Goal: Information Seeking & Learning: Learn about a topic

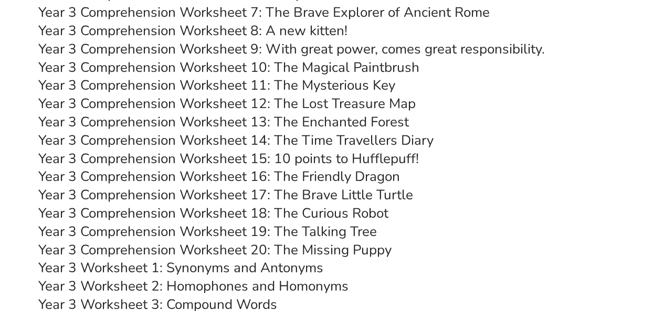
scroll to position [3437, 0]
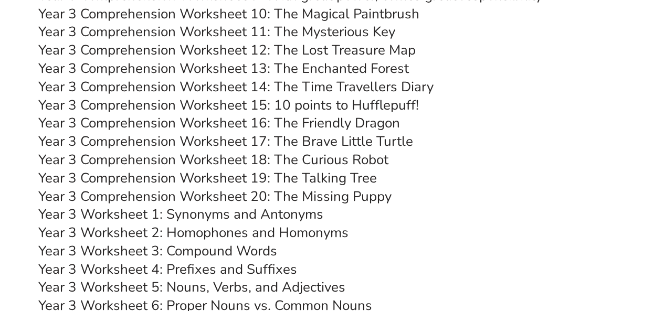
click at [281, 86] on link "Year 3 Comprehension Worksheet 14: The Time Travellers Diary" at bounding box center [235, 87] width 395 height 18
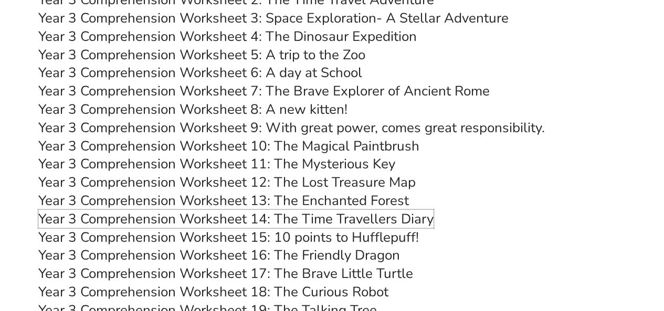
scroll to position [3280, 0]
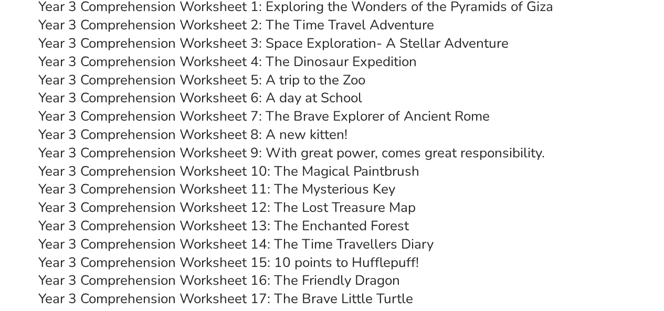
click at [309, 100] on link "Year 3 Comprehension Worksheet 6: A day at School" at bounding box center [200, 98] width 324 height 18
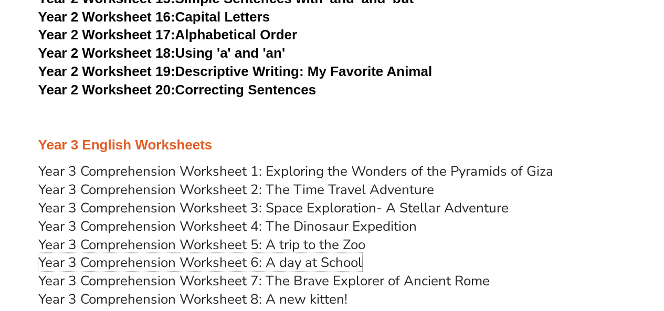
scroll to position [2965, 0]
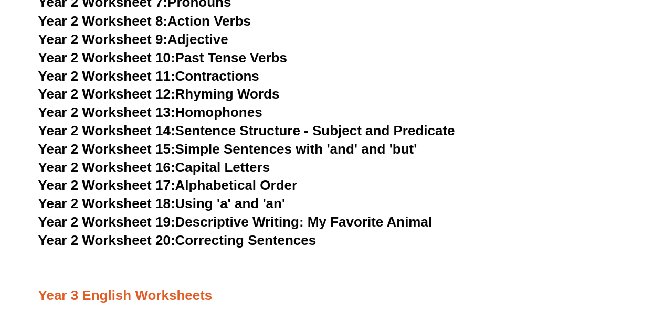
click at [244, 91] on link "Year 2 Worksheet 12: Rhyming Words" at bounding box center [158, 94] width 241 height 16
click at [386, 129] on link "Year 2 Worksheet 14: Sentence Structure - Subject and Predicate" at bounding box center [246, 130] width 417 height 16
click at [288, 221] on link "Year 2 Worksheet 19: Descriptive Writing: My Favorite Animal" at bounding box center [235, 222] width 394 height 16
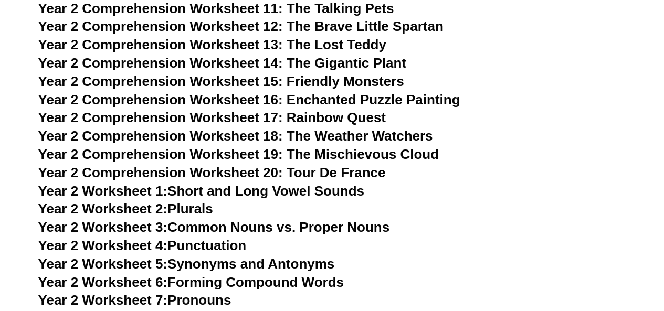
scroll to position [2650, 0]
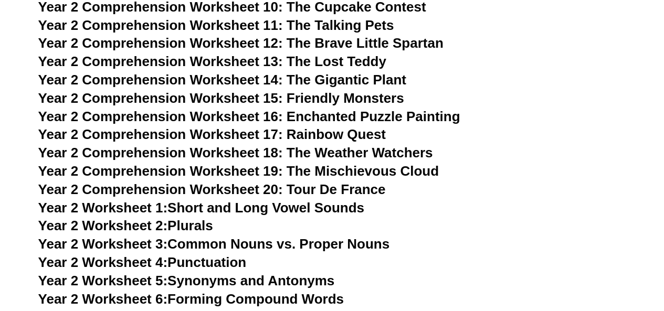
click at [353, 97] on span "Year 2 Comprehension Worksheet 15: Friendly Monsters" at bounding box center [221, 98] width 366 height 16
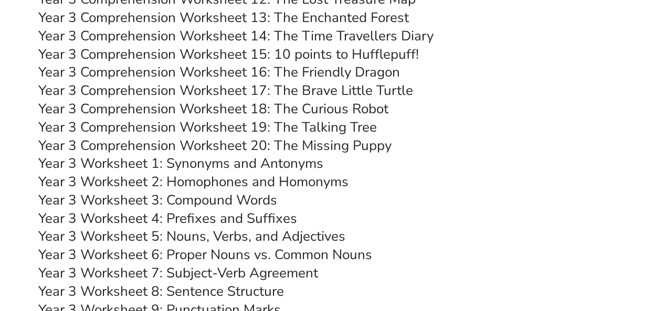
scroll to position [3493, 0]
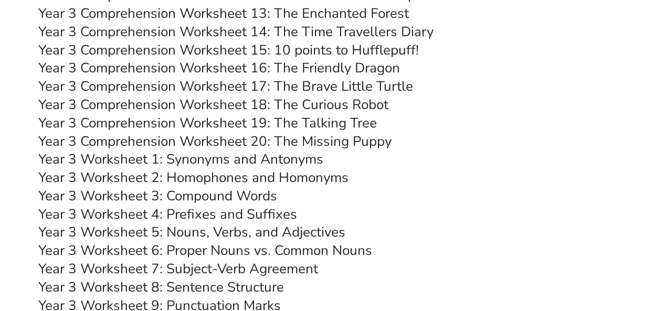
click at [298, 158] on link "Year 3 Worksheet 1: Synonyms and Antonyms" at bounding box center [180, 159] width 285 height 18
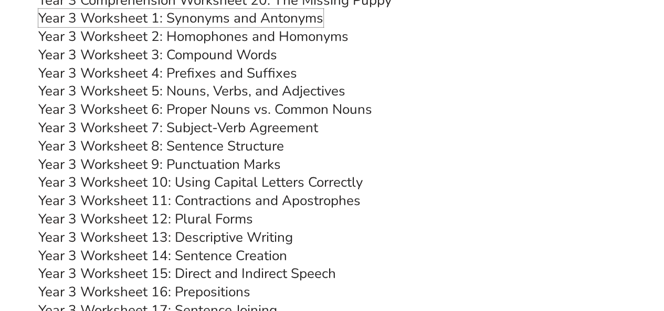
scroll to position [3650, 0]
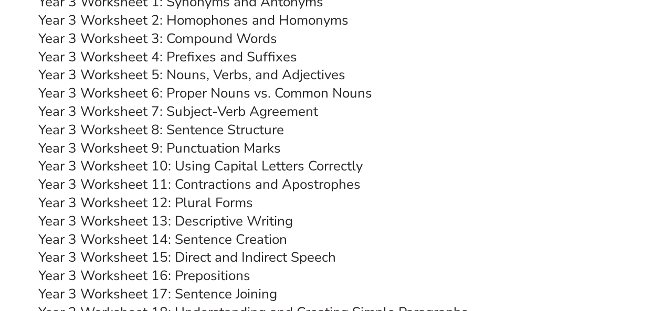
click at [239, 205] on link "Year 3 Worksheet 12: Plural Forms" at bounding box center [145, 203] width 215 height 18
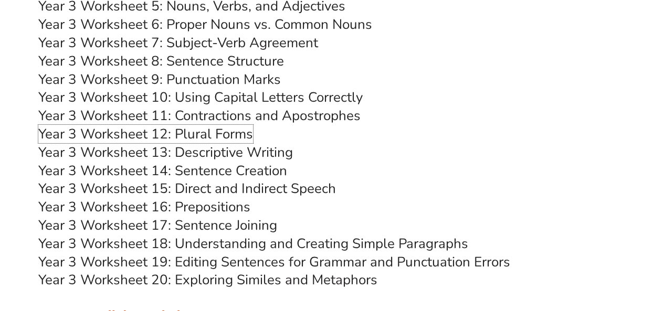
scroll to position [3702, 0]
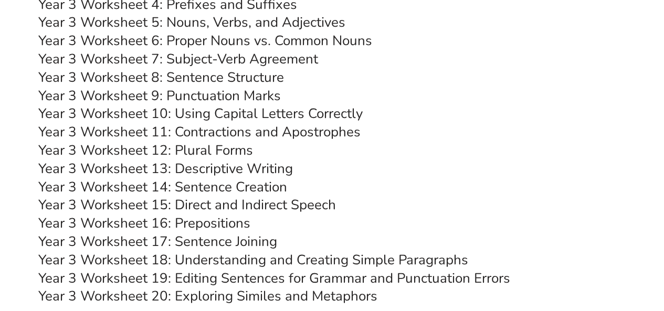
click at [252, 112] on link "Year 3 Worksheet 10: Using Capital Letters Correctly" at bounding box center [200, 113] width 324 height 18
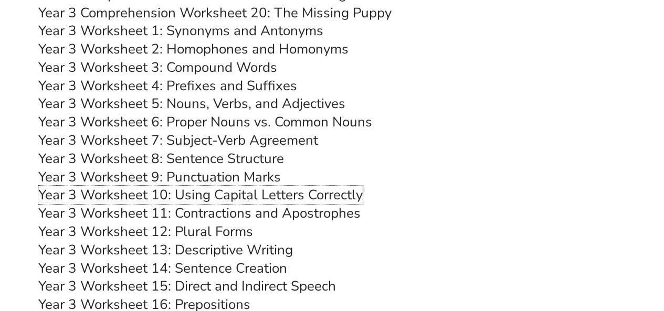
scroll to position [3597, 0]
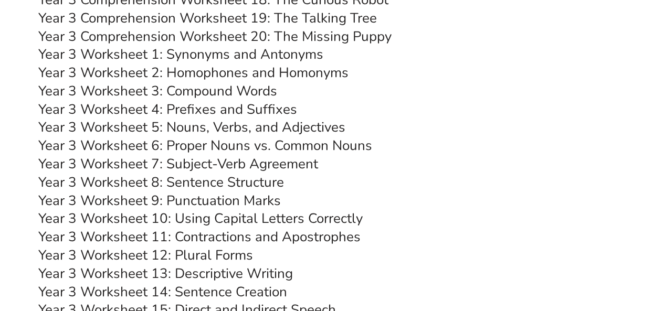
click at [267, 91] on link "Year 3 Worksheet 3: Compound Words" at bounding box center [157, 91] width 239 height 18
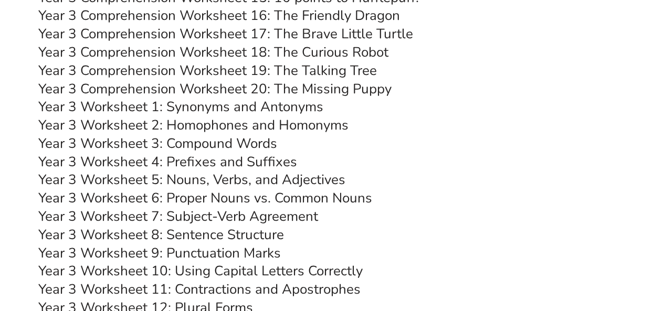
click at [269, 162] on link "Year 3 Worksheet 4: Prefixes and Suffixes" at bounding box center [167, 162] width 259 height 18
